Goal: Information Seeking & Learning: Learn about a topic

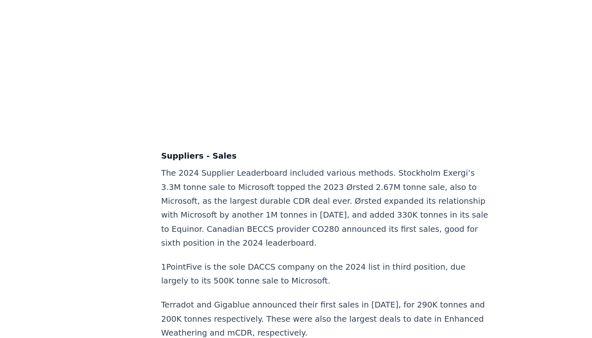
scroll to position [5098, 0]
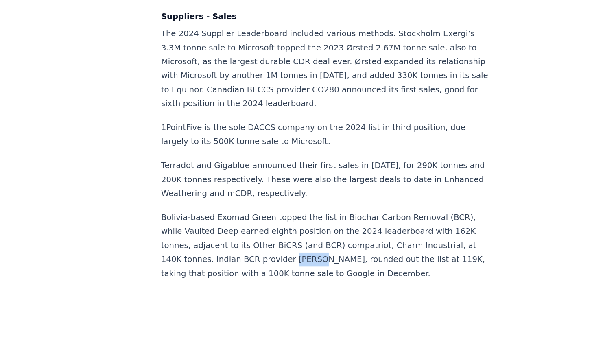
scroll to position [5211, 0]
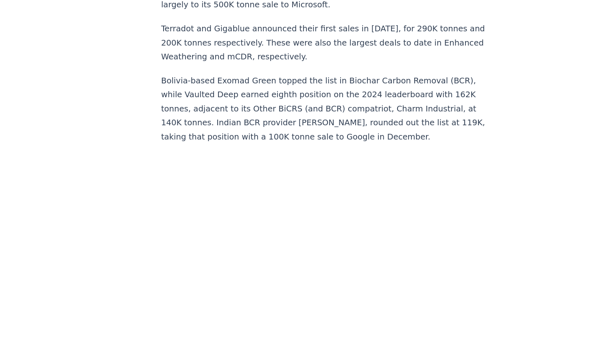
scroll to position [5322, 0]
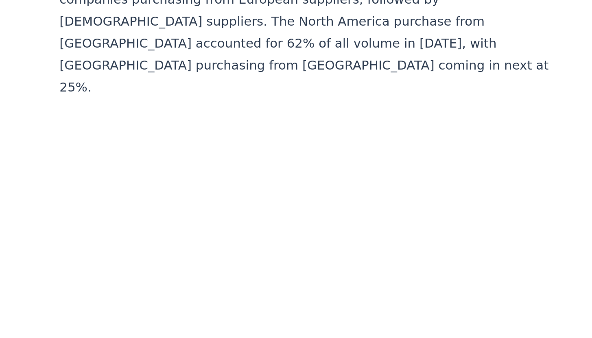
scroll to position [7203, 0]
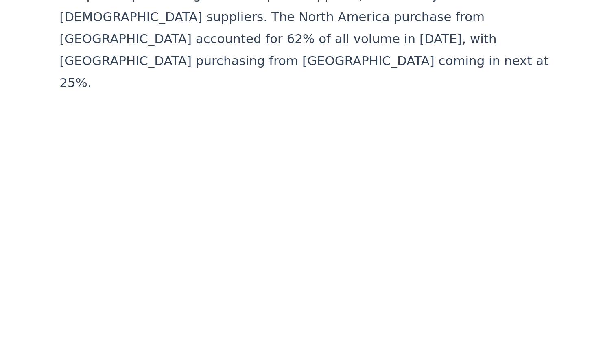
drag, startPoint x: 145, startPoint y: 237, endPoint x: 263, endPoint y: 257, distance: 119.7
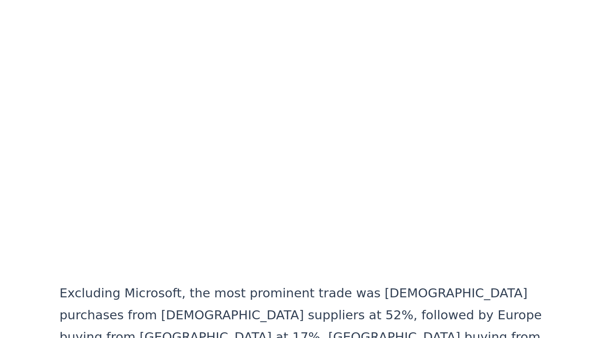
scroll to position [7254, 0]
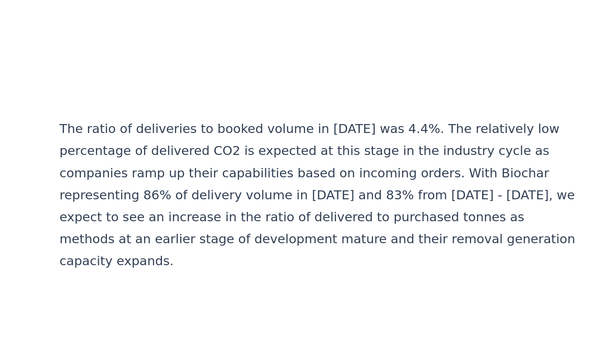
scroll to position [7267, 0]
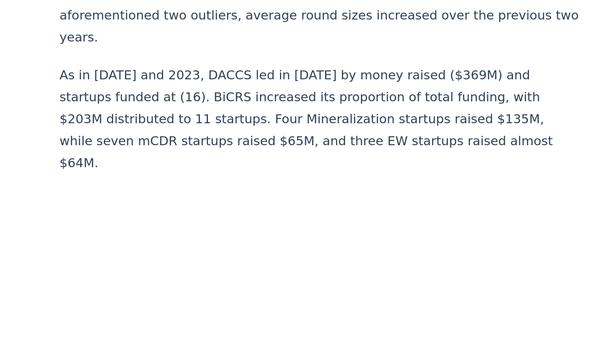
scroll to position [7897, 0]
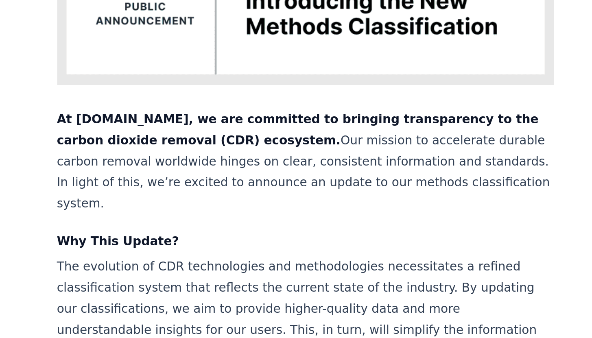
scroll to position [257, 0]
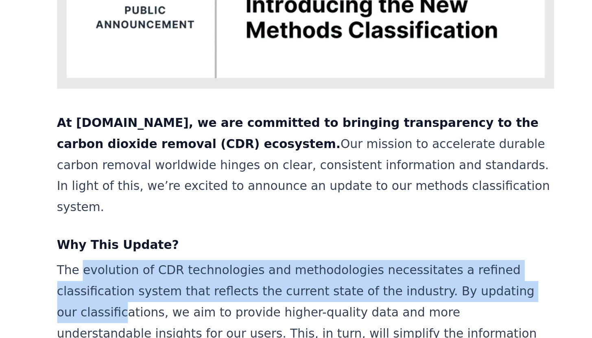
drag, startPoint x: 154, startPoint y: 119, endPoint x: 161, endPoint y: 143, distance: 25.0
click at [161, 143] on p "The evolution of CDR technologies and methodologies necessitates a refined clas…" at bounding box center [275, 175] width 270 height 68
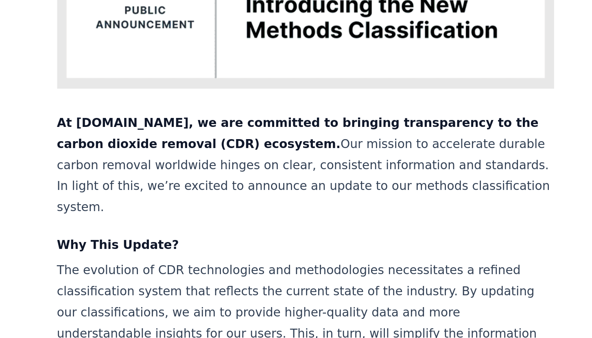
click at [244, 141] on p "The evolution of CDR technologies and methodologies necessitates a refined clas…" at bounding box center [275, 175] width 270 height 68
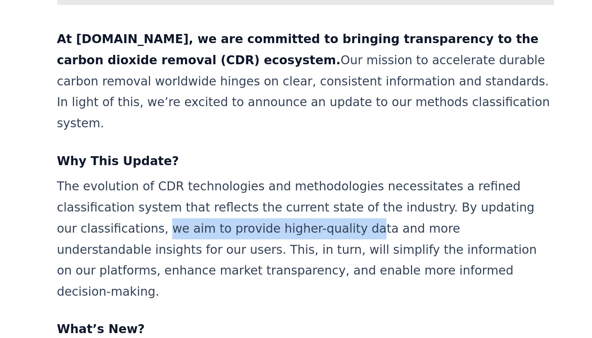
drag, startPoint x: 186, startPoint y: 140, endPoint x: 289, endPoint y: 145, distance: 103.5
click at [289, 145] on p "The evolution of CDR technologies and methodologies necessitates a refined clas…" at bounding box center [275, 175] width 270 height 68
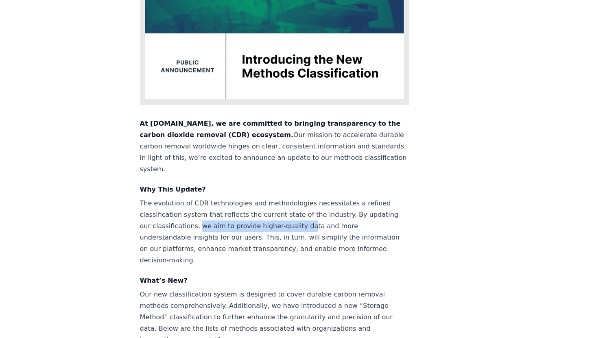
scroll to position [0, 0]
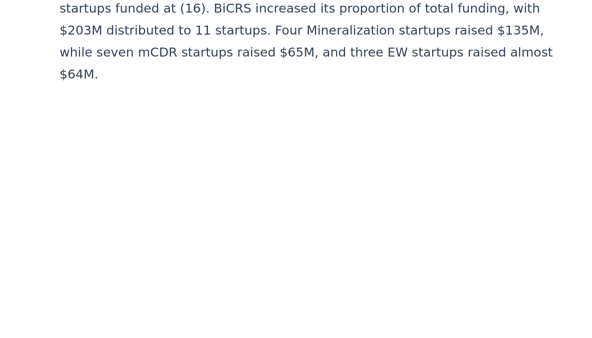
scroll to position [7945, 0]
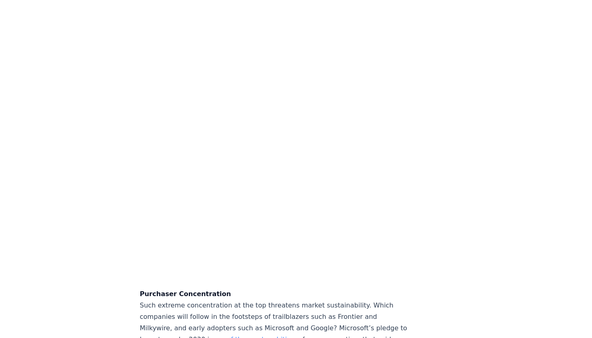
scroll to position [2275, 0]
